Goal: Task Accomplishment & Management: Manage account settings

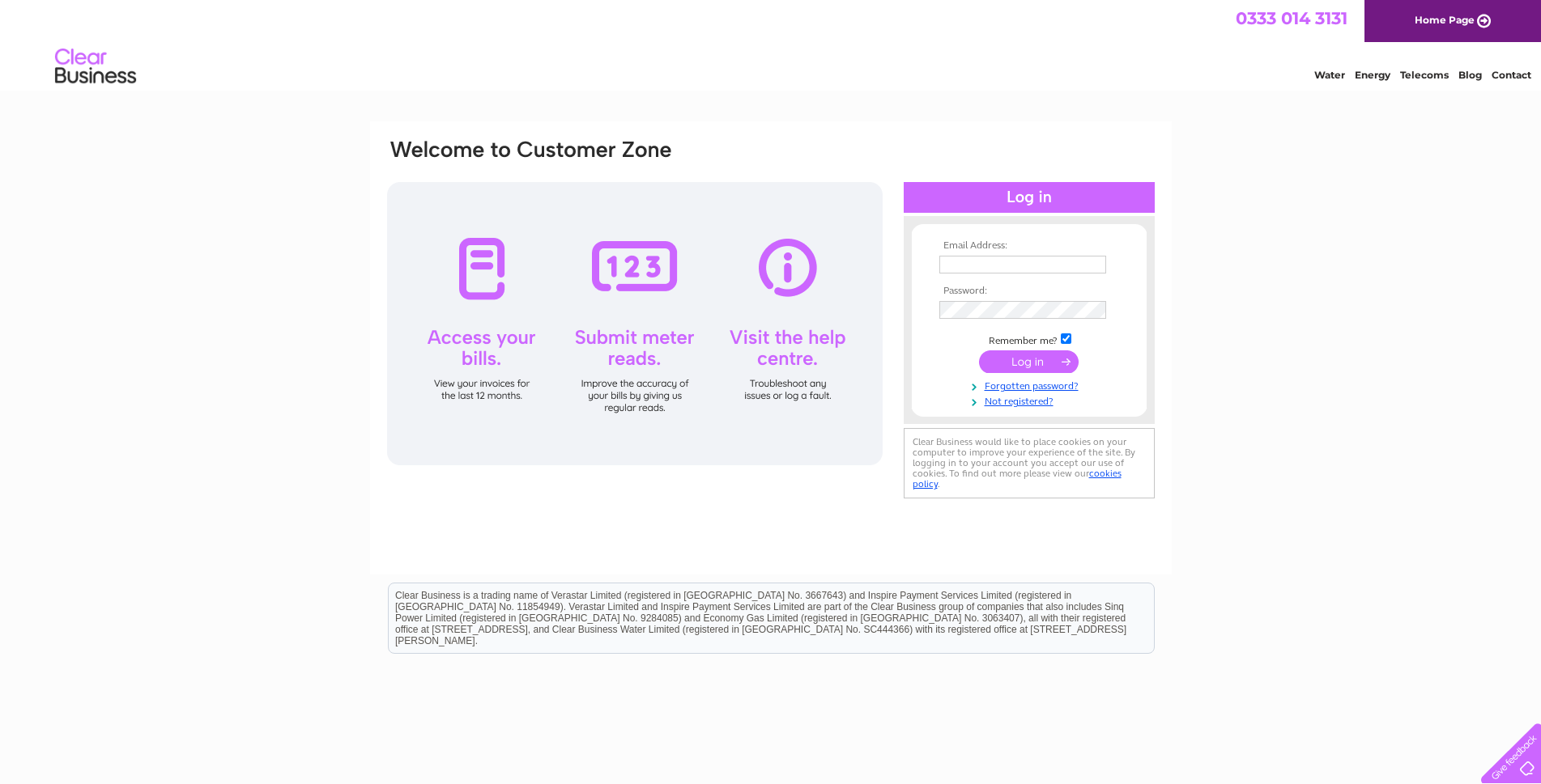
type input "[EMAIL_ADDRESS][DOMAIN_NAME]"
click at [1041, 365] on input "submit" at bounding box center [1028, 361] width 100 height 23
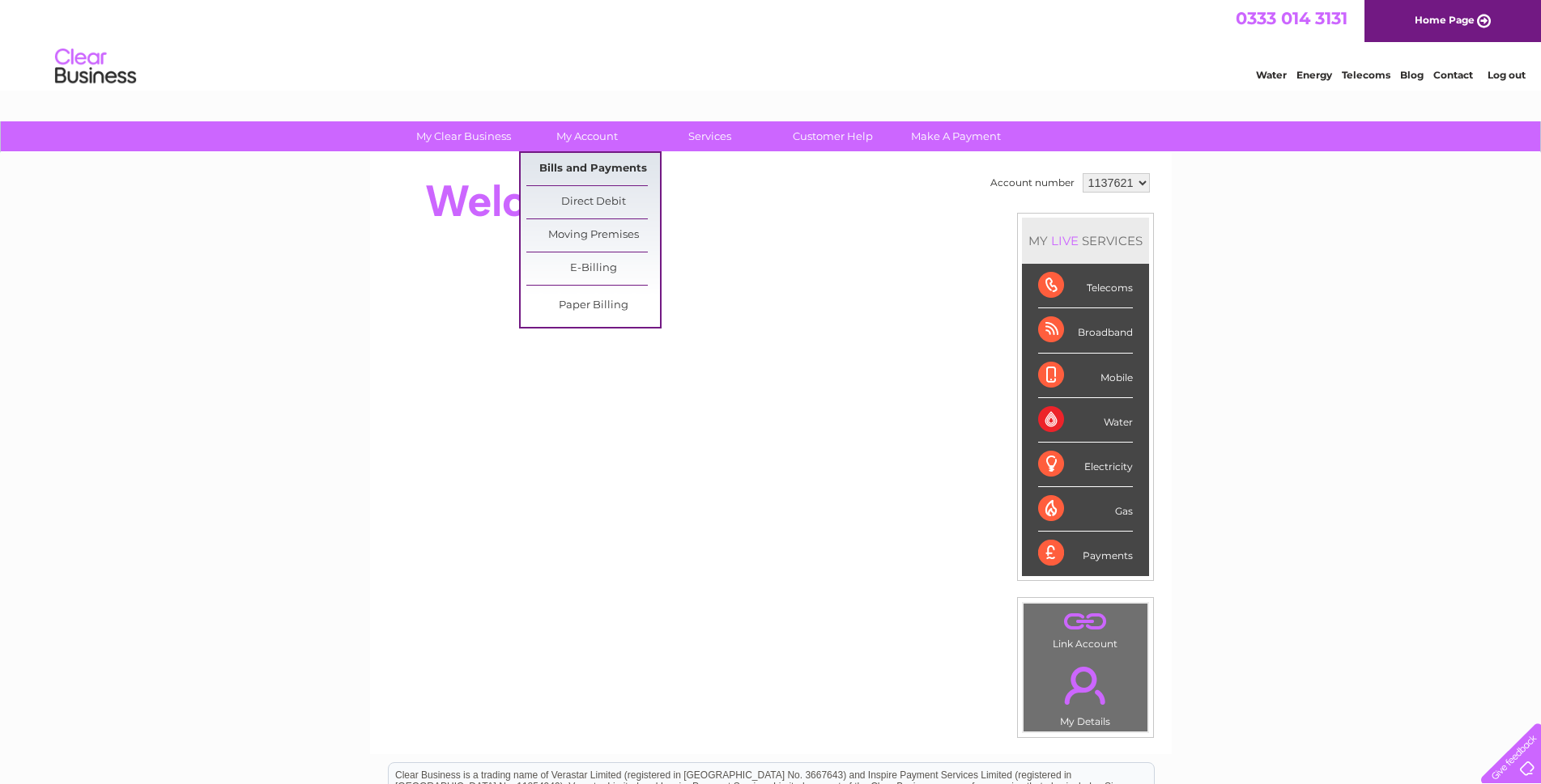
click at [578, 165] on link "Bills and Payments" at bounding box center [593, 169] width 133 height 32
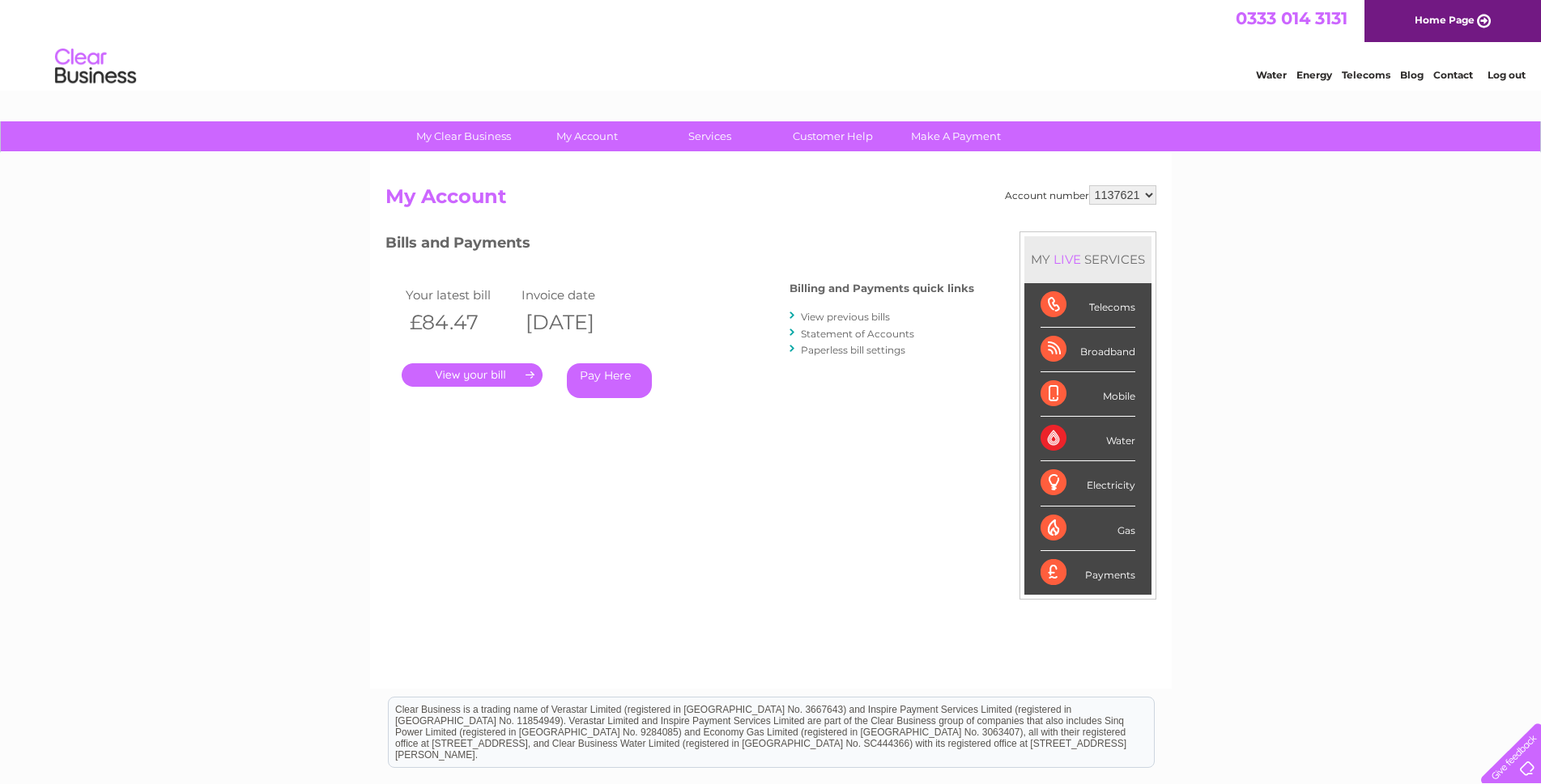
click at [842, 315] on link "View previous bills" at bounding box center [845, 316] width 89 height 12
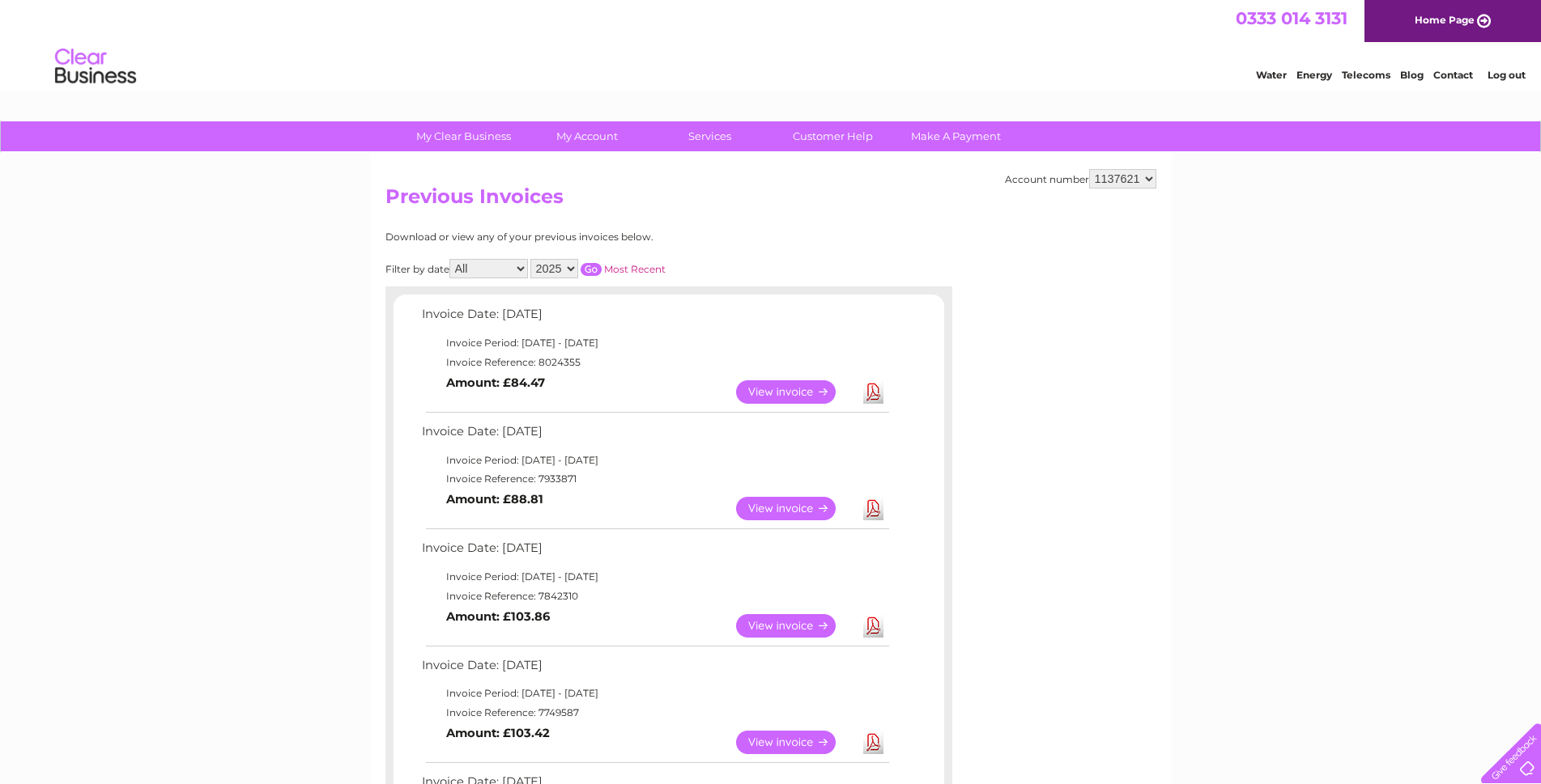
click at [761, 396] on link "View" at bounding box center [795, 392] width 119 height 23
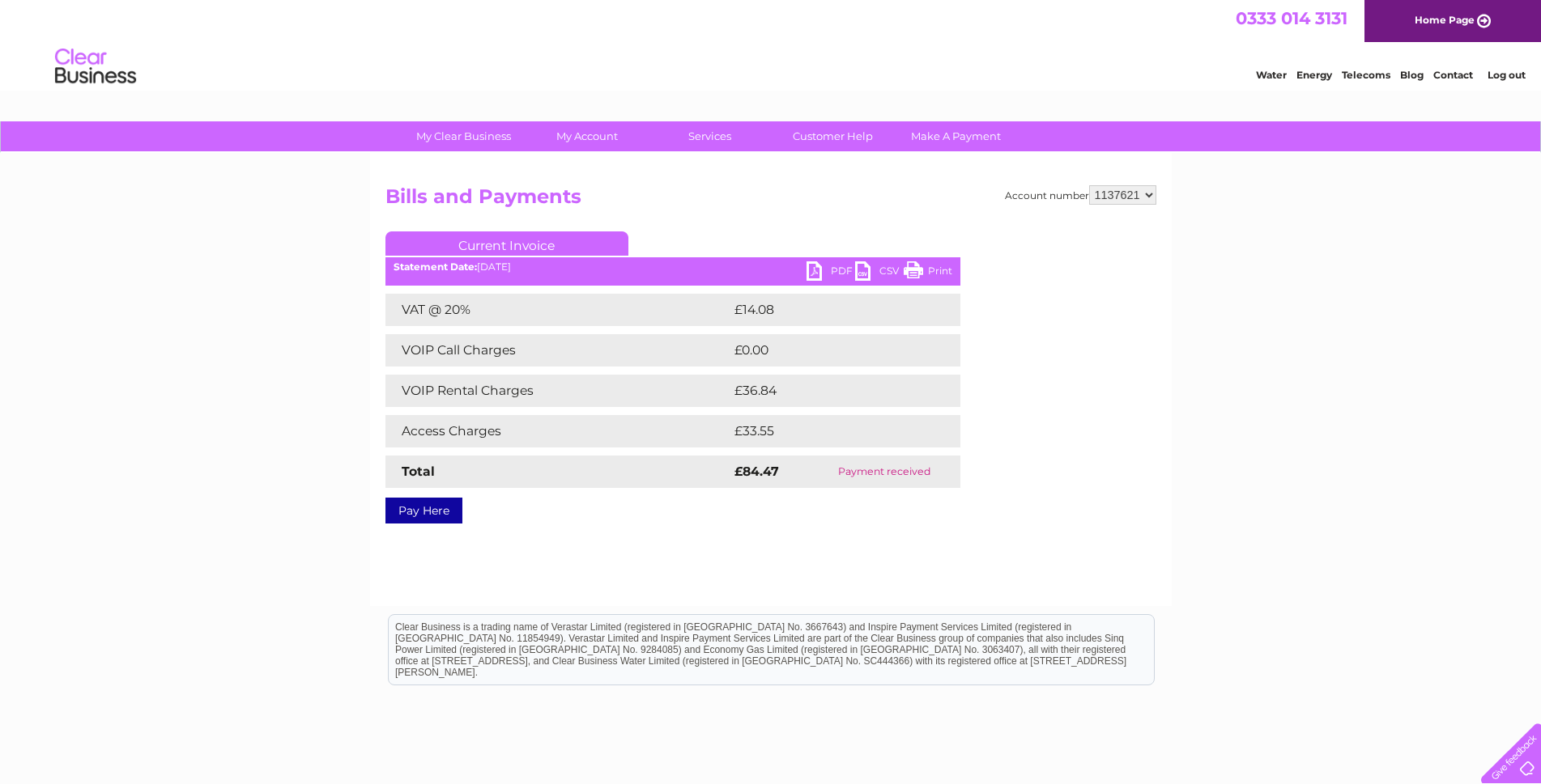
click at [406, 512] on link "Pay Here" at bounding box center [424, 511] width 77 height 26
click at [838, 268] on link "PDF" at bounding box center [831, 272] width 49 height 23
click at [932, 267] on link "Print" at bounding box center [928, 272] width 49 height 23
